Goal: Navigation & Orientation: Find specific page/section

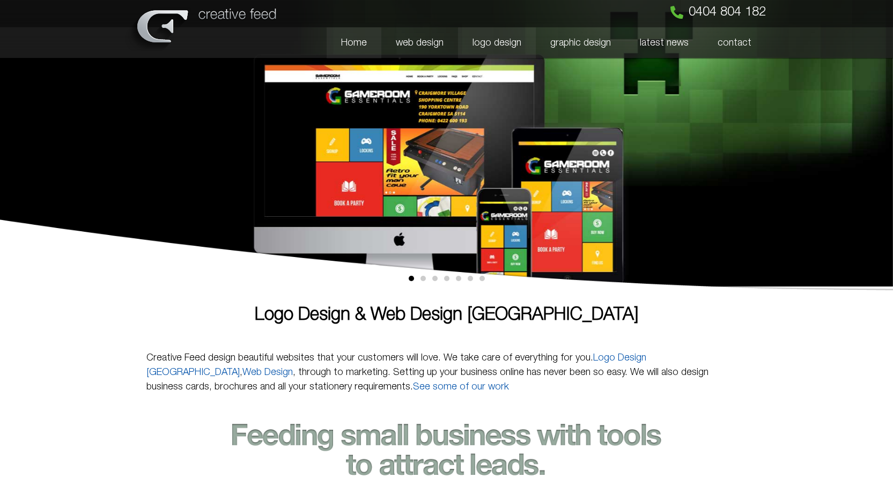
click at [511, 46] on link "logo design" at bounding box center [497, 42] width 78 height 31
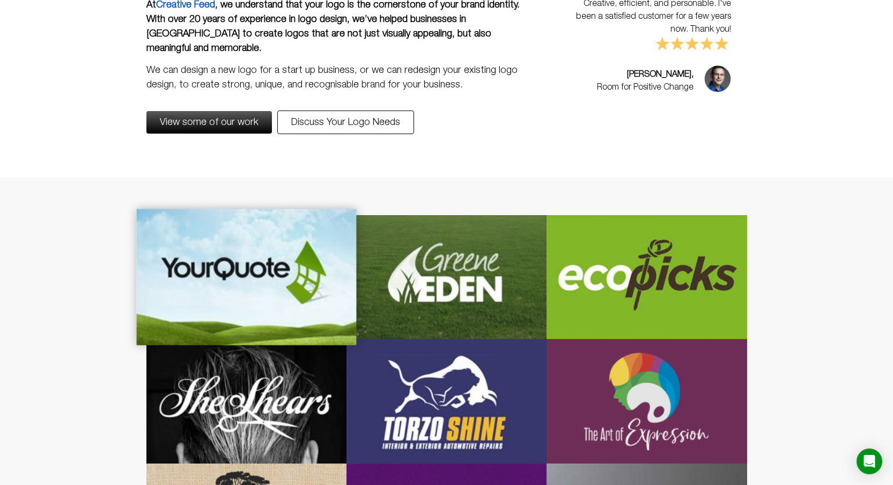
scroll to position [219, 0]
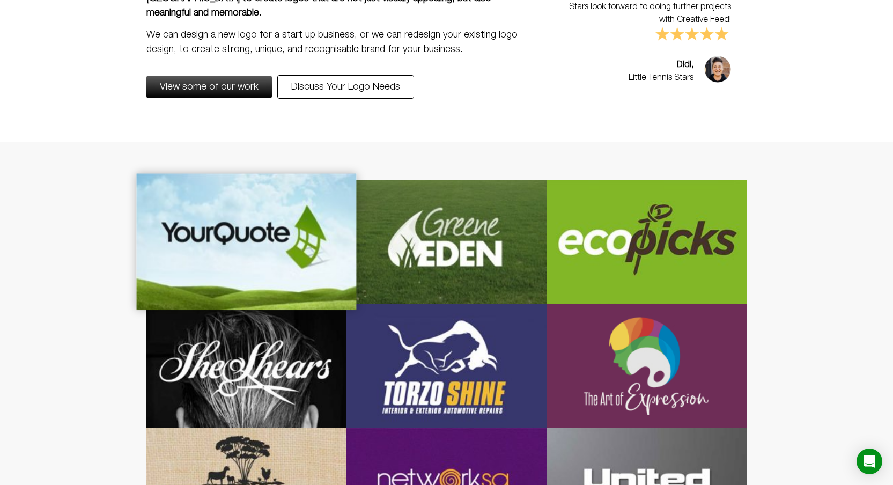
click at [239, 237] on div at bounding box center [246, 241] width 220 height 137
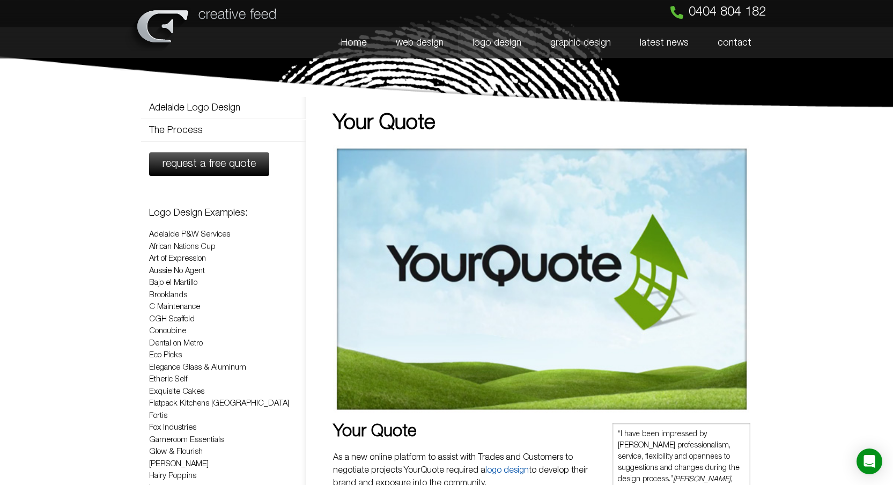
click at [505, 39] on link "logo design" at bounding box center [497, 42] width 78 height 31
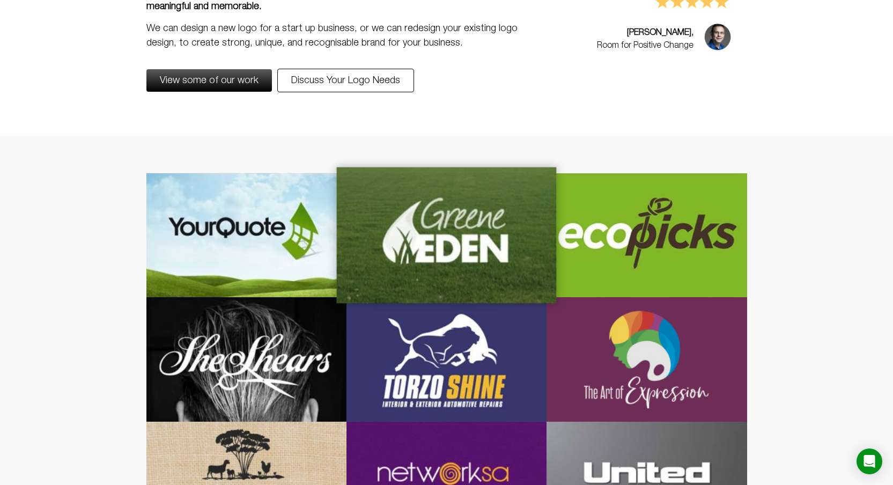
scroll to position [235, 0]
